Goal: Information Seeking & Learning: Learn about a topic

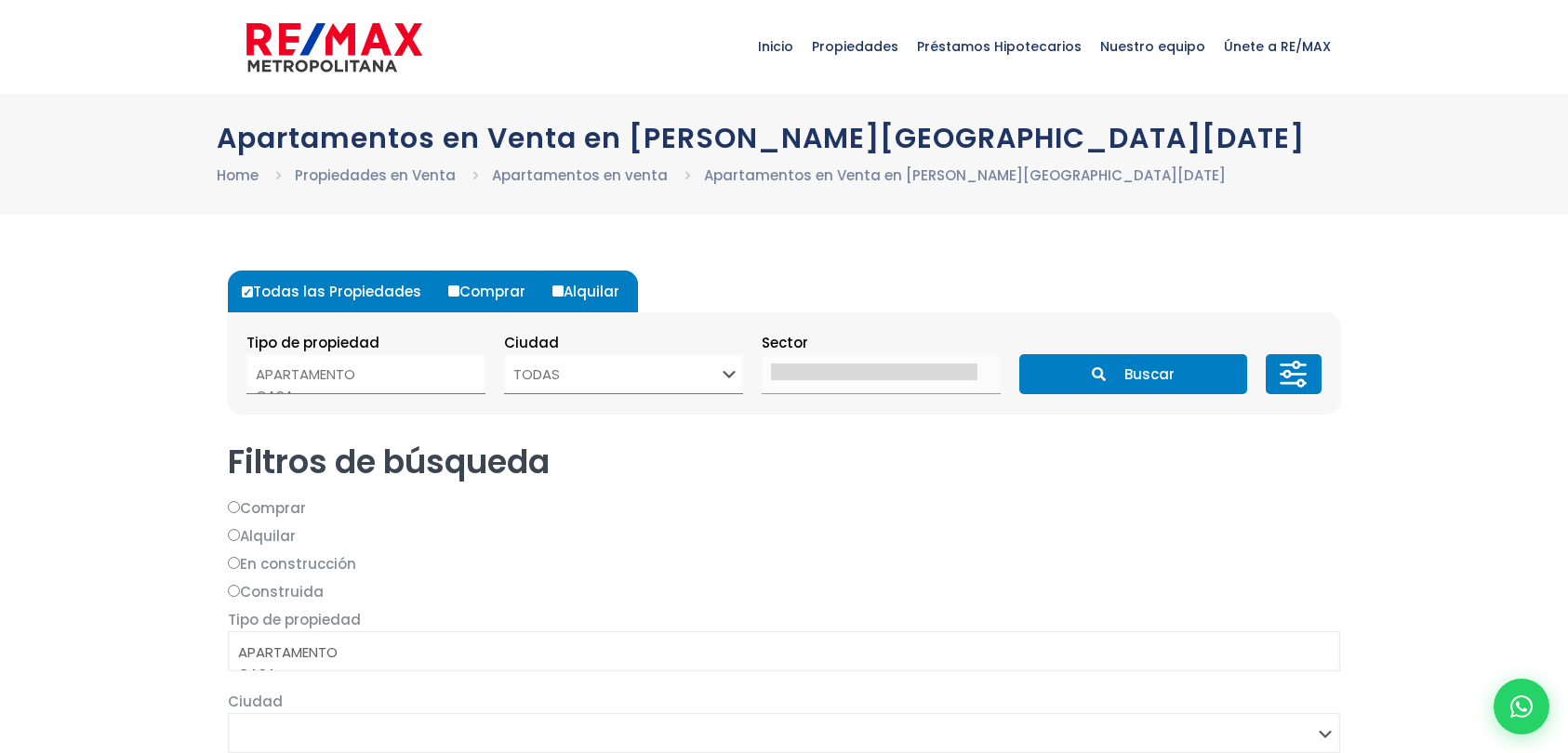
select select
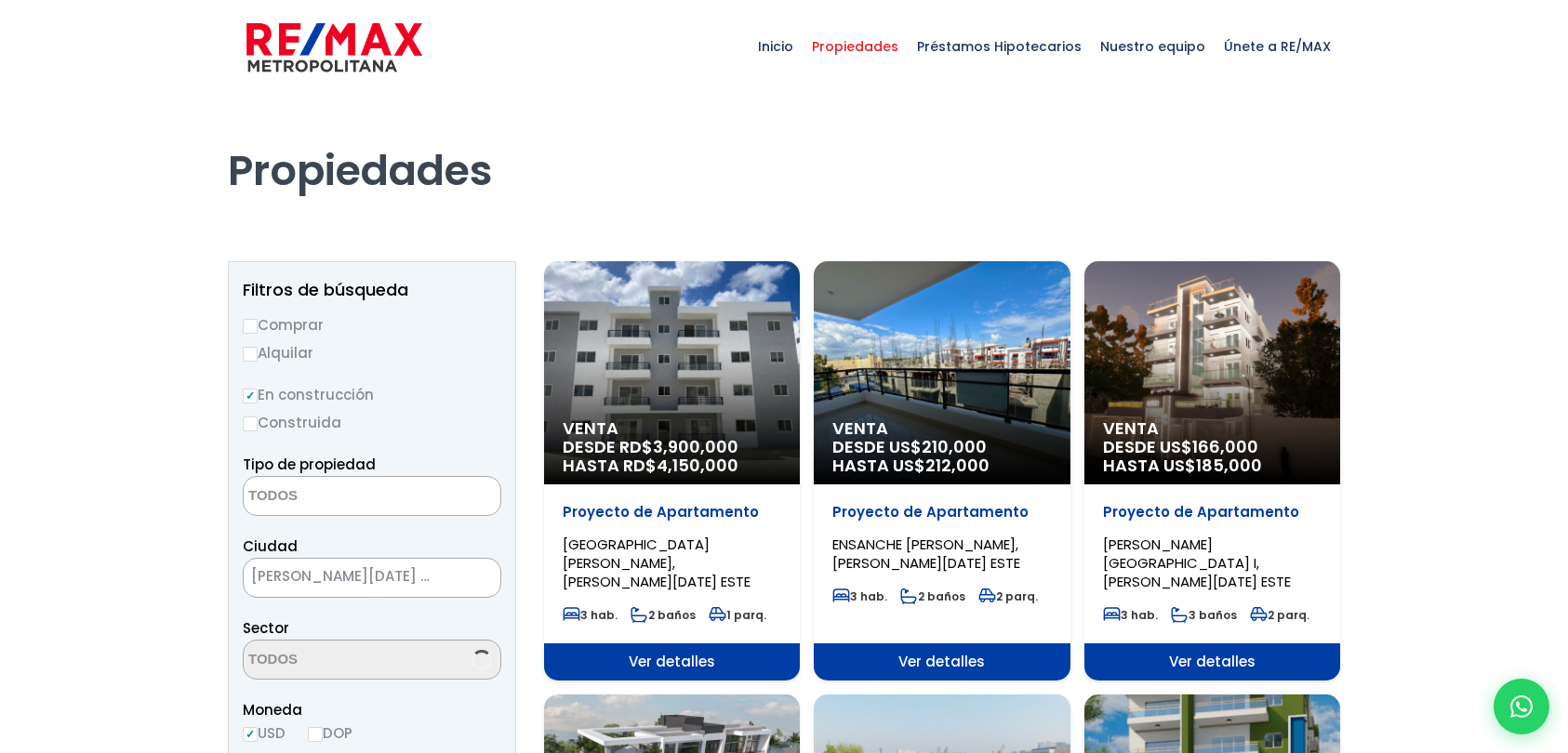
select select
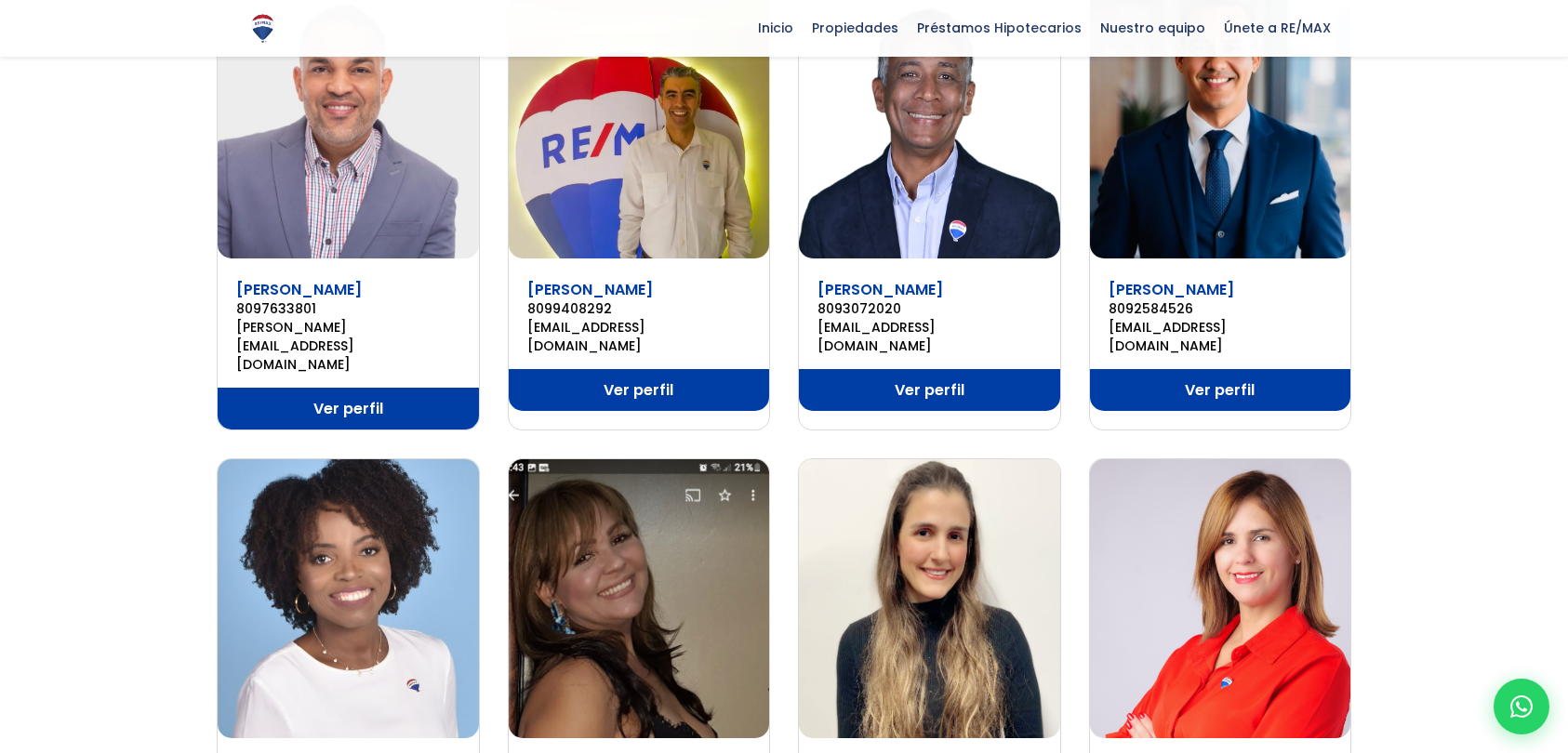
scroll to position [798, 0]
